Goal: Navigation & Orientation: Find specific page/section

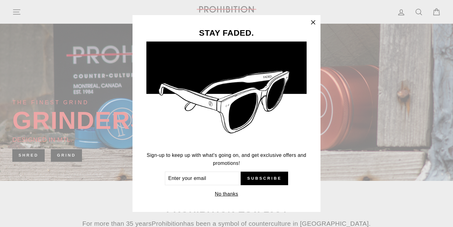
scroll to position [119, 0]
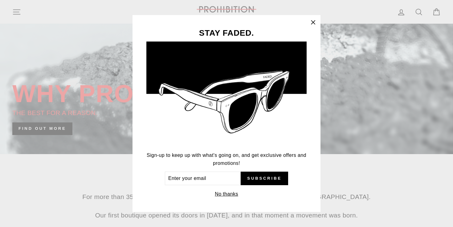
click at [310, 26] on icon "button" at bounding box center [312, 22] width 9 height 9
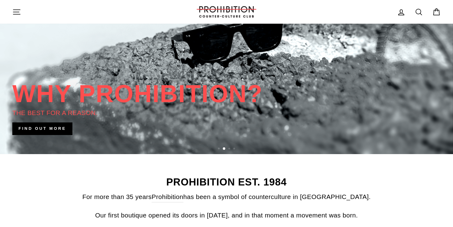
click at [13, 19] on div "Site navigation" at bounding box center [99, 12] width 174 height 18
click at [13, 13] on icon "button" at bounding box center [16, 12] width 9 height 9
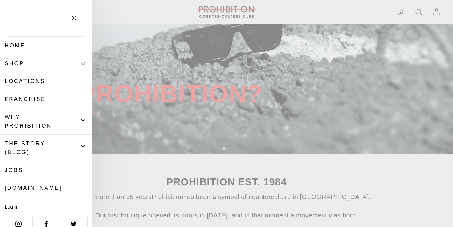
click at [76, 60] on button "Primary" at bounding box center [83, 63] width 19 height 11
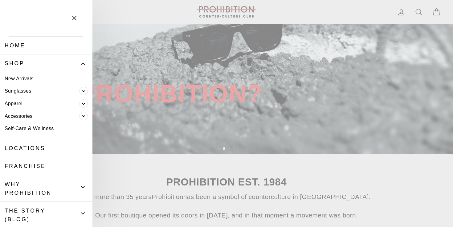
scroll to position [76, 0]
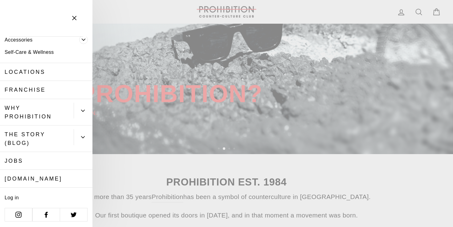
click at [31, 68] on link "Locations" at bounding box center [46, 72] width 92 height 18
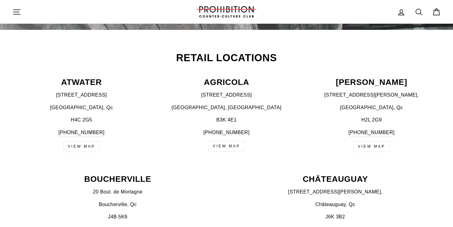
scroll to position [212, 0]
